Goal: Task Accomplishment & Management: Complete application form

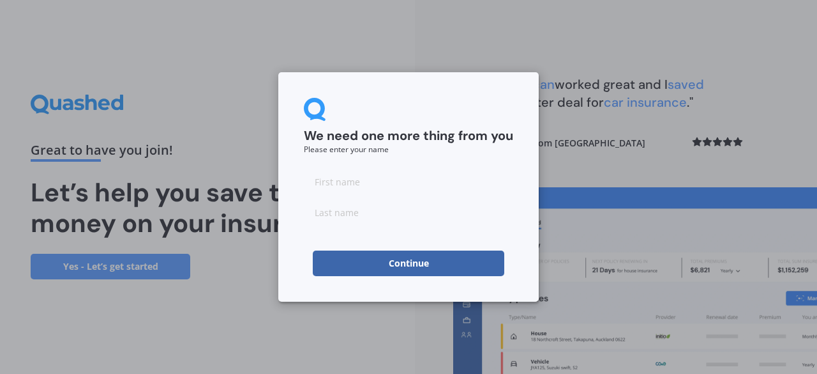
click at [377, 198] on div at bounding box center [408, 197] width 209 height 56
click at [375, 187] on input at bounding box center [408, 182] width 209 height 26
type input "[PERSON_NAME]"
click at [353, 254] on button "Continue" at bounding box center [409, 263] width 192 height 26
